Goal: Communication & Community: Ask a question

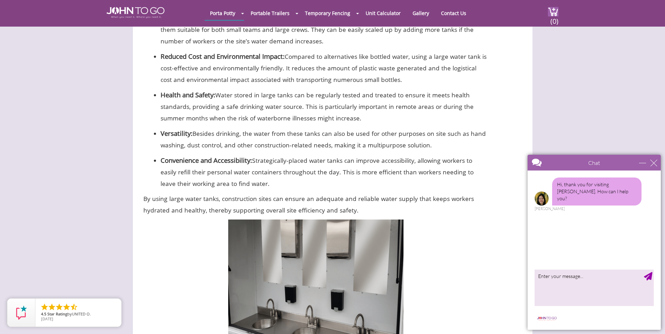
scroll to position [946, 0]
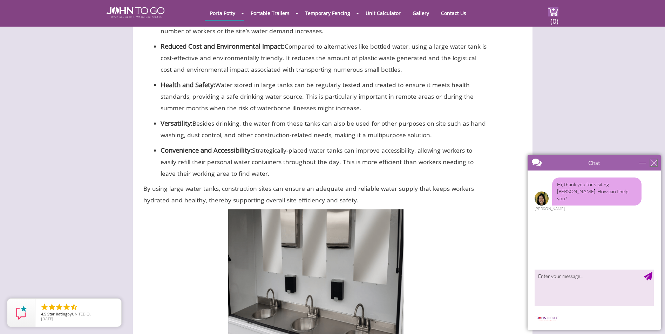
click at [651, 161] on div "close" at bounding box center [653, 162] width 7 height 7
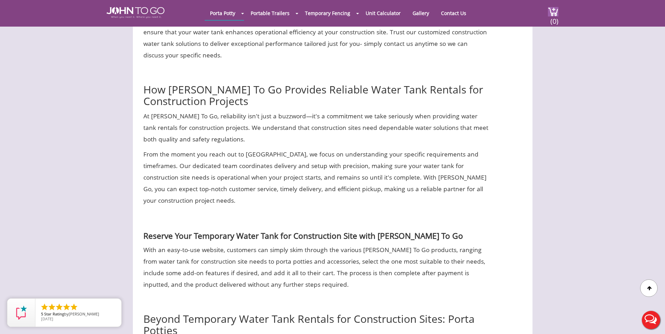
scroll to position [2943, 0]
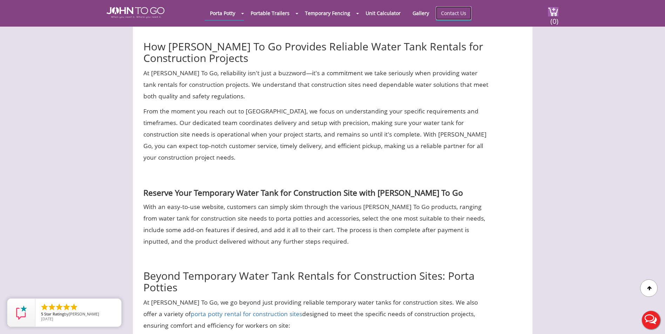
click at [447, 11] on link "Contact Us" at bounding box center [453, 13] width 36 height 14
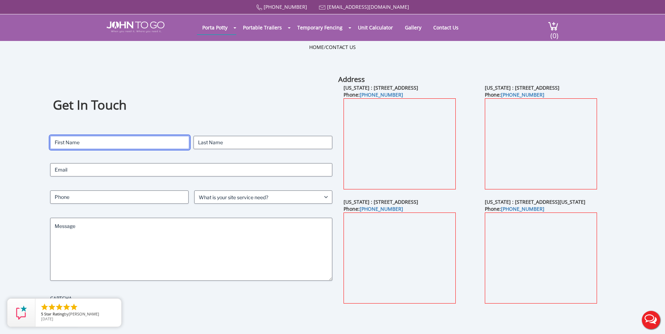
click at [112, 144] on input "First" at bounding box center [119, 142] width 139 height 13
type input "[PERSON_NAME]"
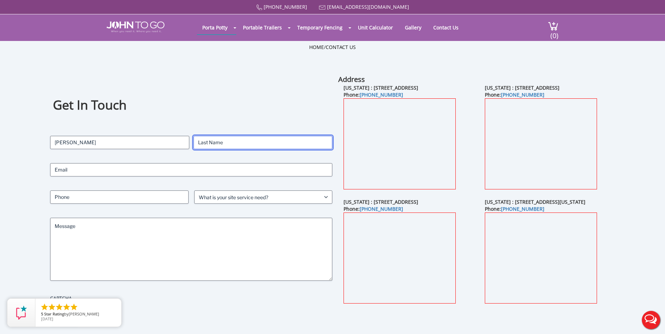
type input "[PERSON_NAME]"
type input "[EMAIL_ADDRESS][DOMAIN_NAME]"
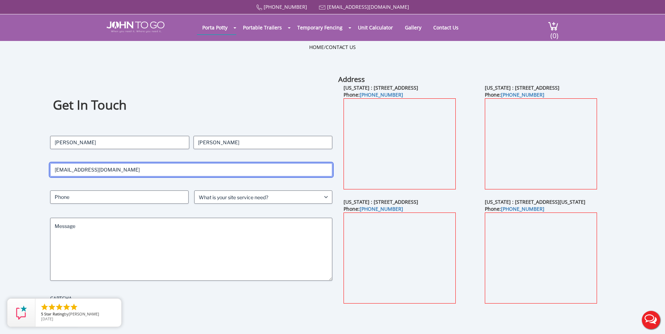
type input "7789005875"
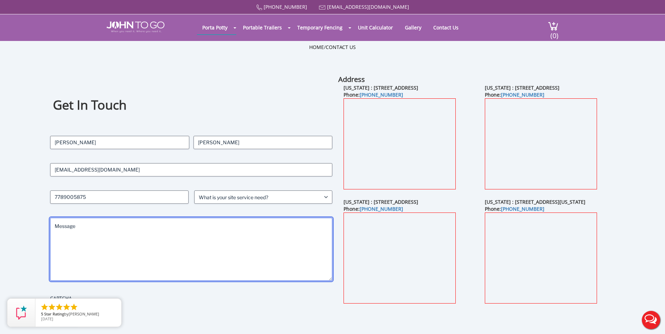
click at [77, 226] on textarea "Message" at bounding box center [191, 249] width 282 height 63
paste textarea "Hello Rain for Rent, I hope your week is going well! My name is Cary with IoTKi…"
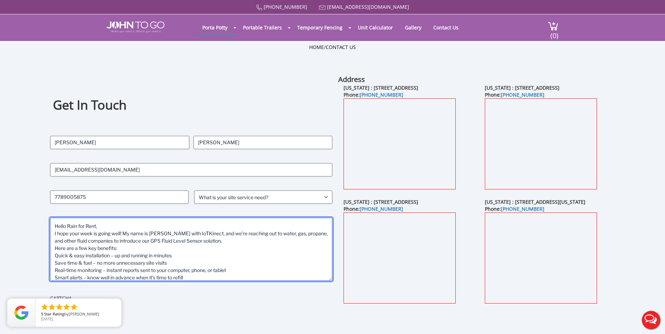
click at [106, 225] on textarea "Hello Rain for Rent, I hope your week is going well! My name is Cary with IoTKi…" at bounding box center [191, 249] width 282 height 63
click at [81, 225] on textarea "Hello John to Go , I hope your week is going well! My name is Cary with IoTKine…" at bounding box center [191, 249] width 282 height 63
click at [104, 243] on textarea "Hello John To Go , I hope your week is going well! My name is Cary with IoTKine…" at bounding box center [191, 249] width 282 height 63
click at [115, 242] on textarea "Hello John To Go , I hope your week is going well! My name is Cary with IoTKine…" at bounding box center [191, 249] width 282 height 63
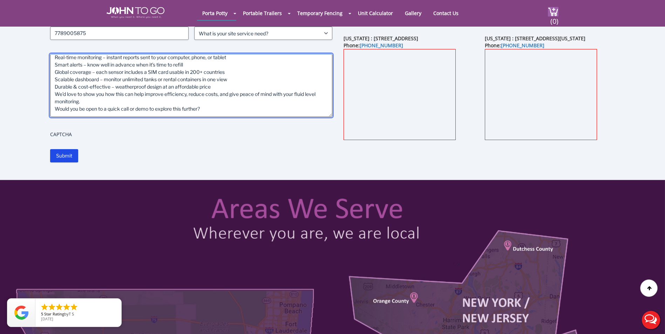
scroll to position [140, 0]
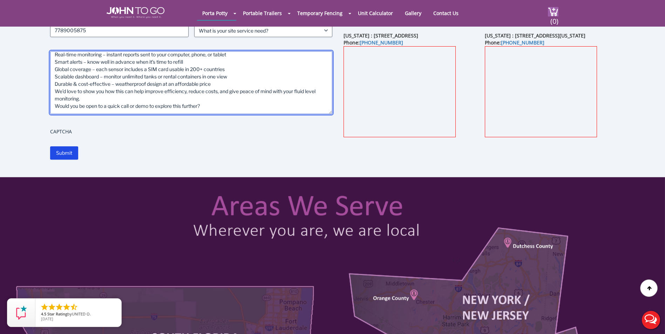
click at [209, 103] on textarea "Hello John To Go , I hope your week is going well! My name is Cary with IoTKine…" at bounding box center [191, 82] width 282 height 63
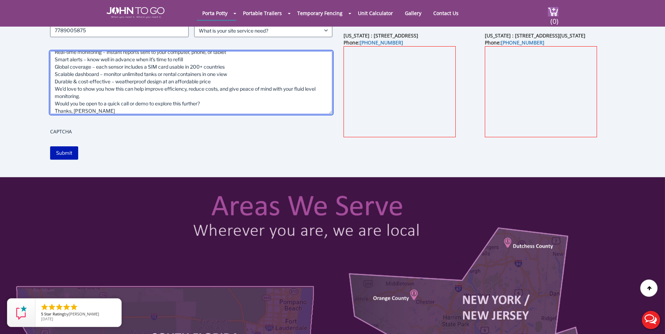
type textarea "Hello [PERSON_NAME] To Go , I hope your week is going well! My name is [PERSON_…"
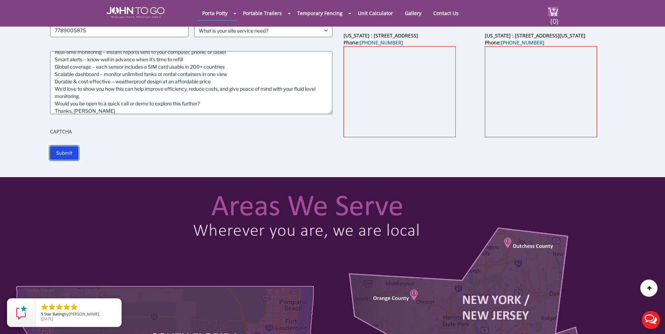
click at [69, 150] on input "Submit" at bounding box center [64, 152] width 28 height 13
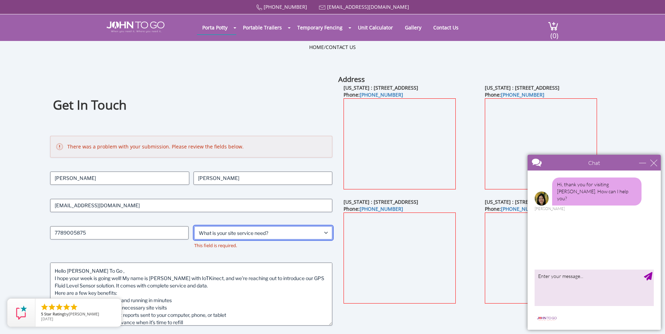
click at [325, 233] on select "What is your site service need? Consumer Construction - Commercial Construction…" at bounding box center [263, 232] width 138 height 13
select select "Industrial"
click at [194, 226] on select "What is your site service need? Consumer Construction - Commercial Construction…" at bounding box center [263, 232] width 138 height 13
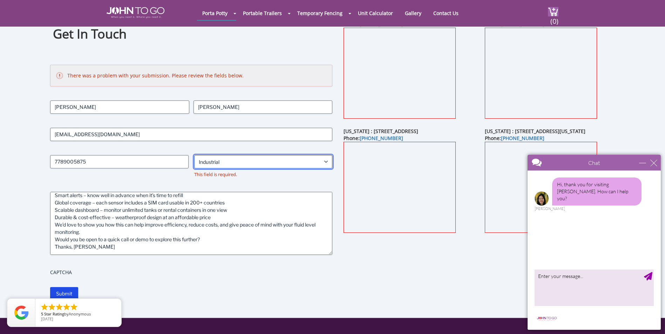
scroll to position [105, 0]
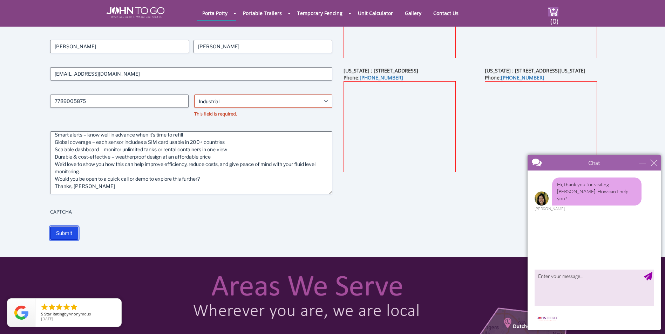
click at [62, 230] on input "Submit" at bounding box center [64, 233] width 28 height 13
